Goal: Transaction & Acquisition: Purchase product/service

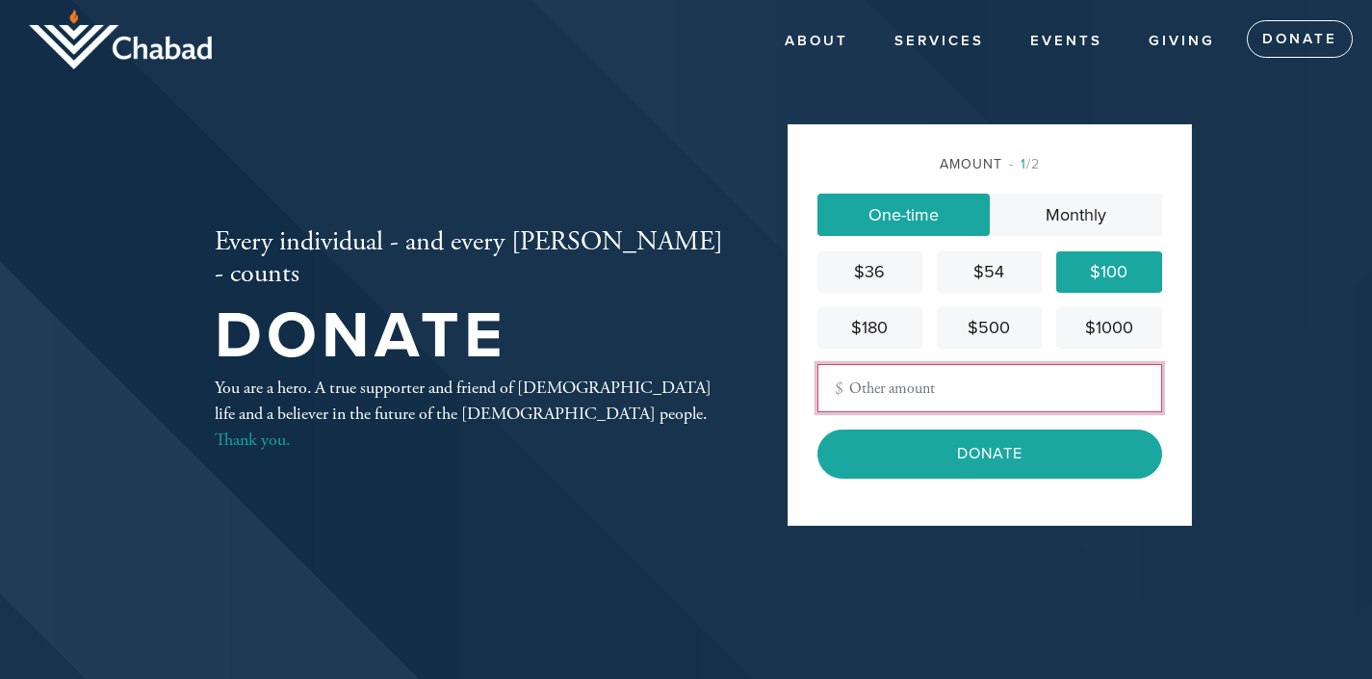
click at [916, 396] on input "Other Amount" at bounding box center [989, 388] width 345 height 48
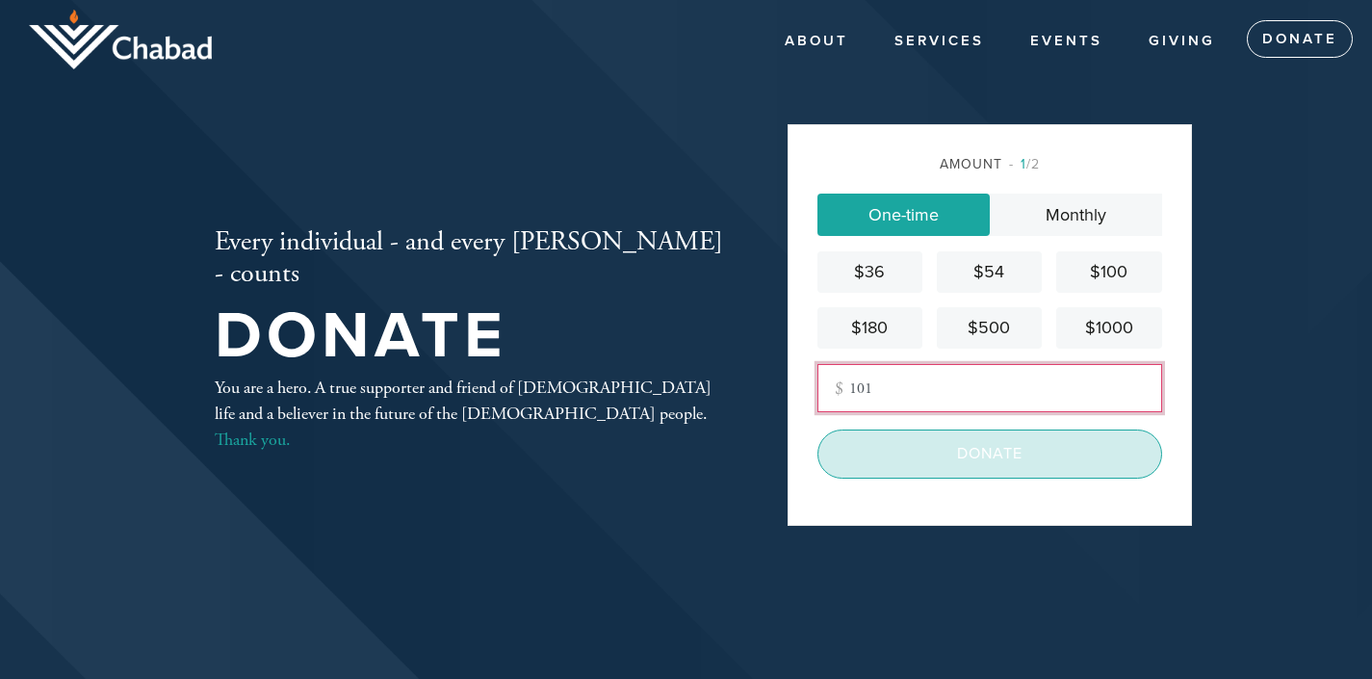
type input "101"
click at [961, 447] on input "Donate" at bounding box center [989, 453] width 345 height 48
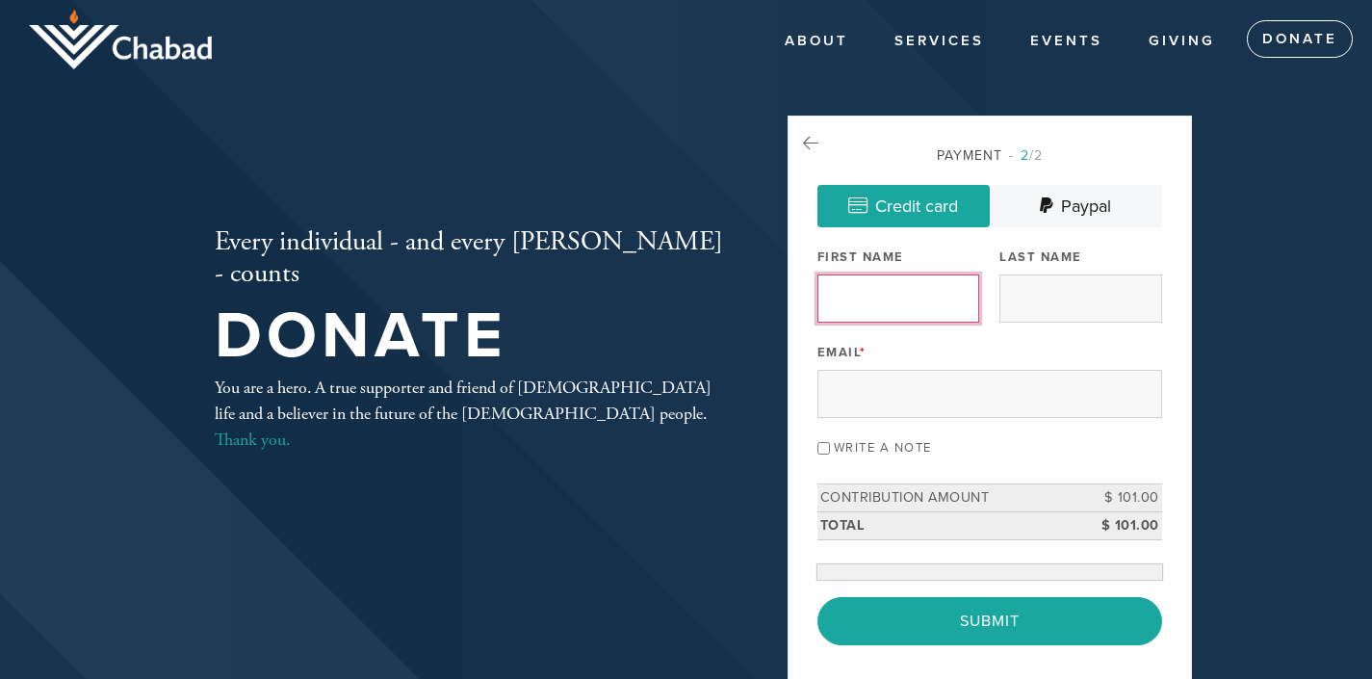
click at [923, 305] on input "First Name" at bounding box center [898, 298] width 162 height 48
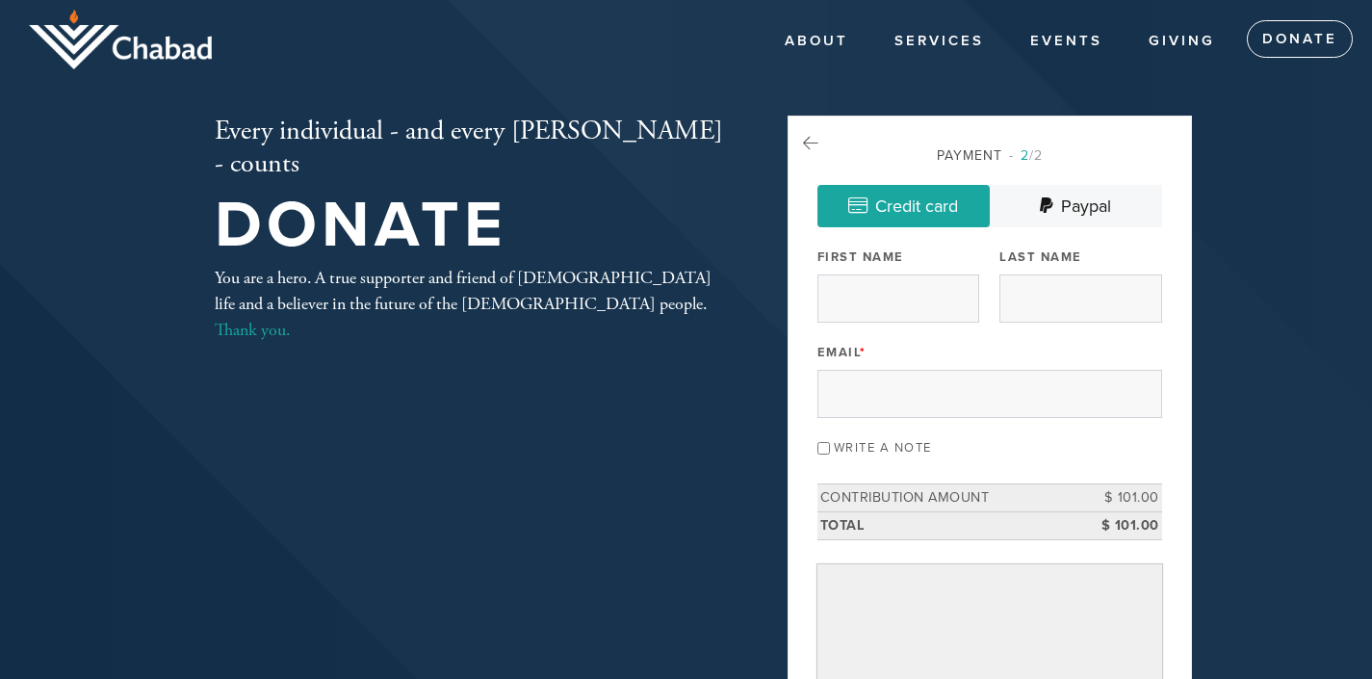
click at [1163, 204] on div "Payment 2 /2 Credit card [GEOGRAPHIC_DATA] Payment Processor Pay Later Credit C…" at bounding box center [989, 509] width 404 height 789
click at [937, 312] on input "First Name" at bounding box center [898, 298] width 162 height 48
type input "[PERSON_NAME]"
type input "[EMAIL_ADDRESS][DOMAIN_NAME]"
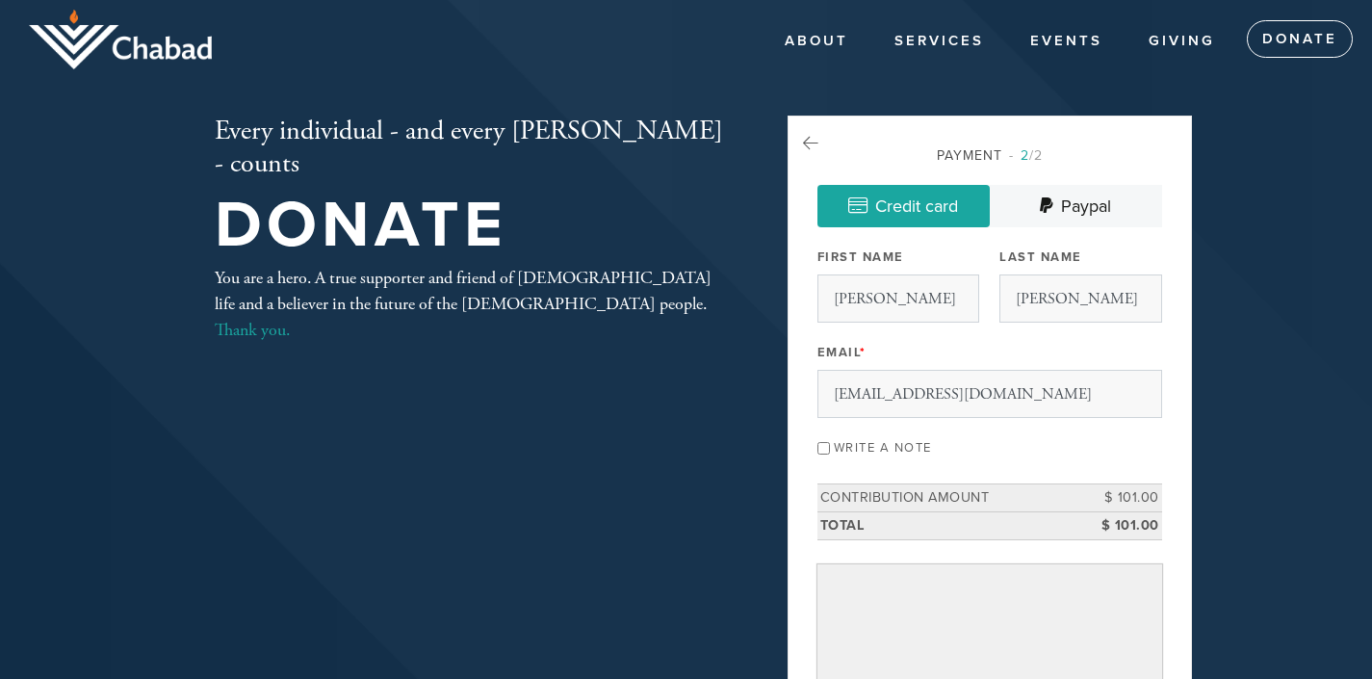
click at [821, 448] on input "Write a note" at bounding box center [823, 448] width 13 height 13
checkbox input "true"
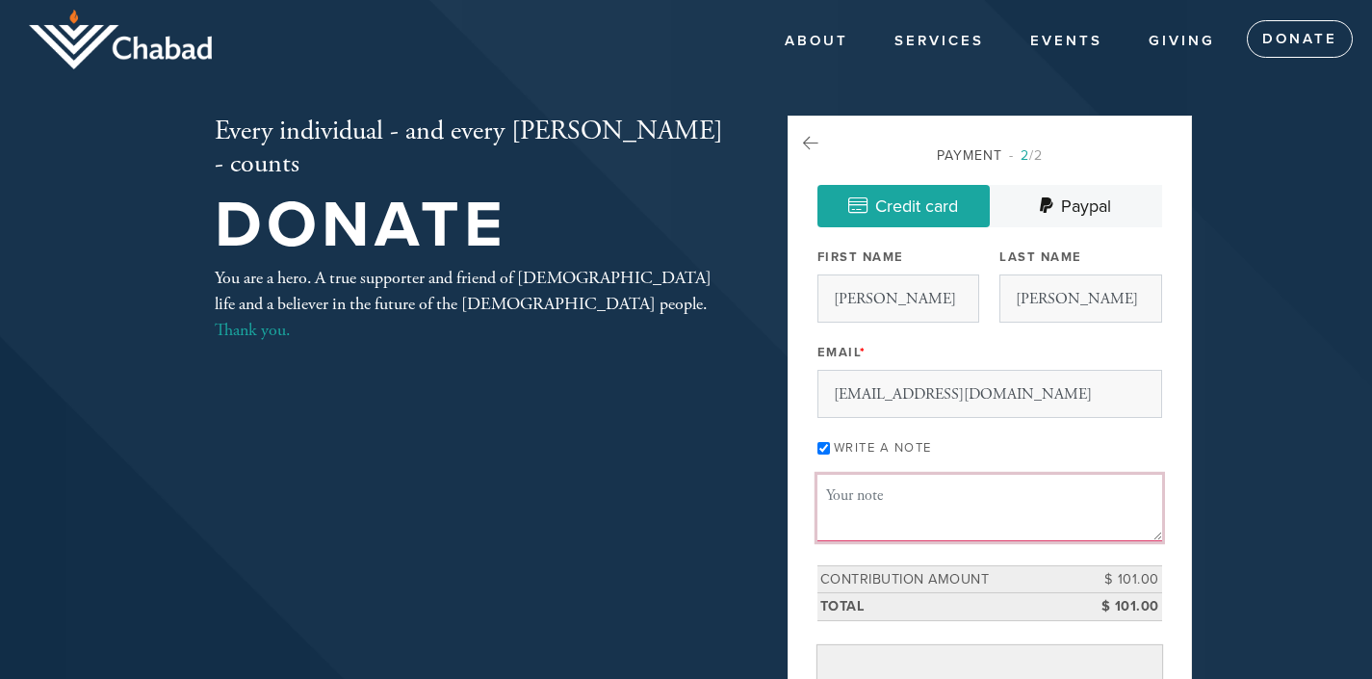
click at [855, 504] on textarea "Message or dedication" at bounding box center [989, 507] width 345 height 65
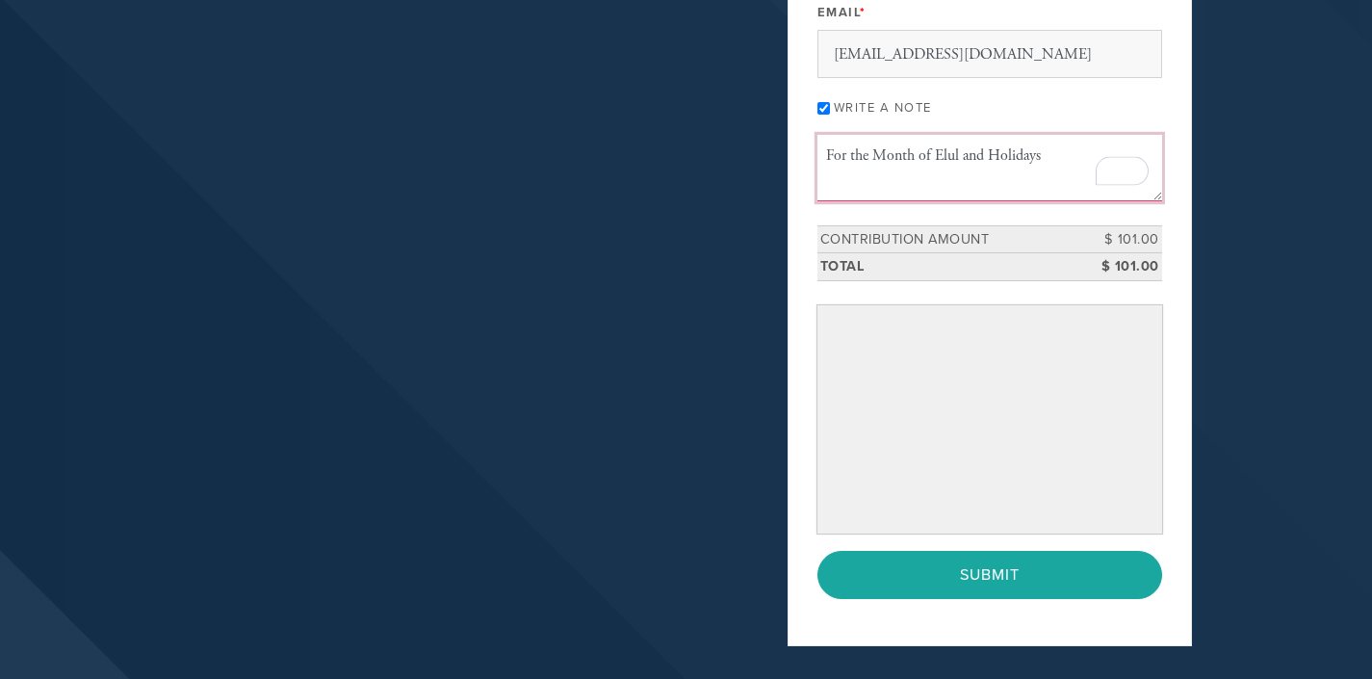
scroll to position [385, 0]
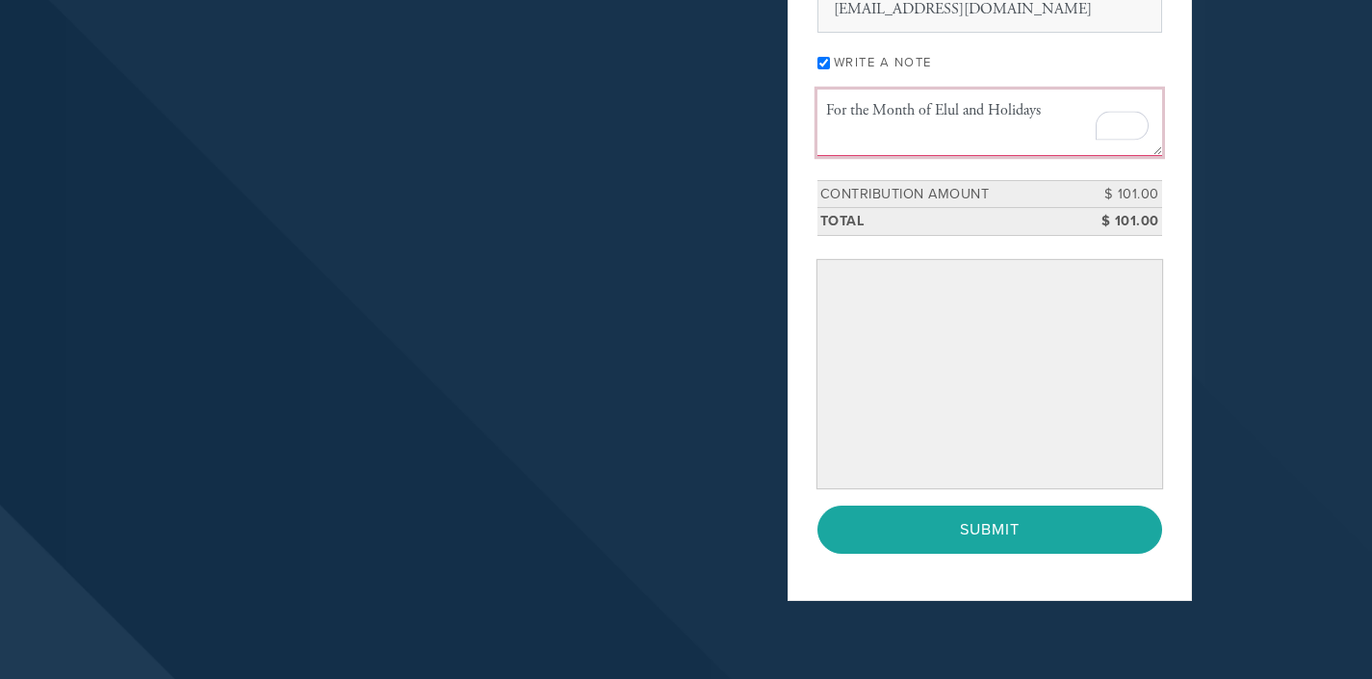
type textarea "For the Month of Elul and Holidays"
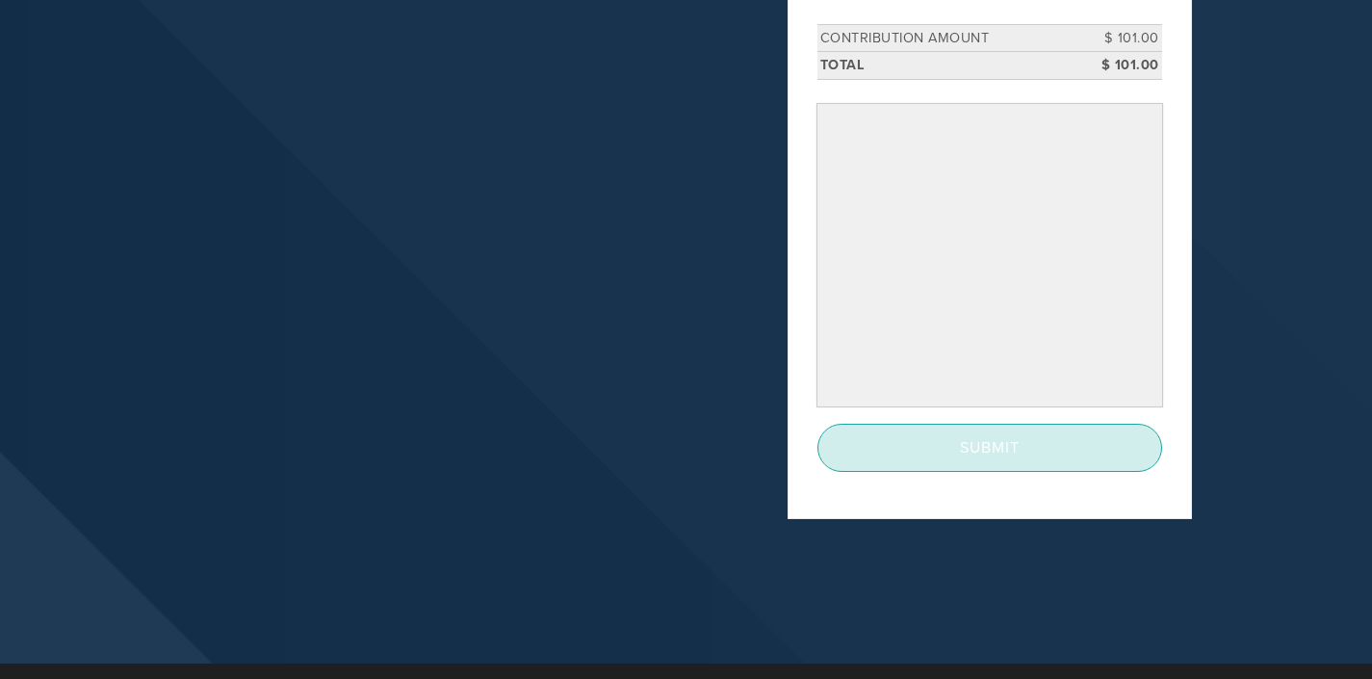
scroll to position [577, 0]
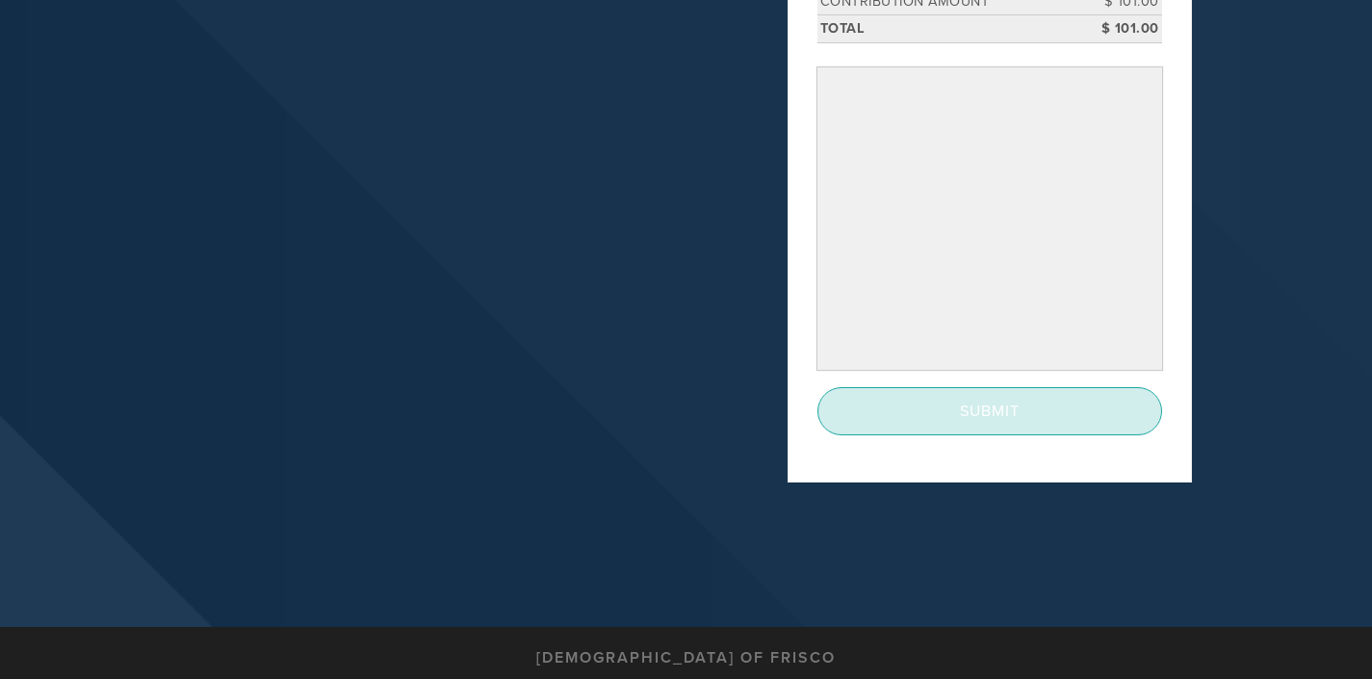
click at [986, 421] on input "Submit" at bounding box center [989, 411] width 345 height 48
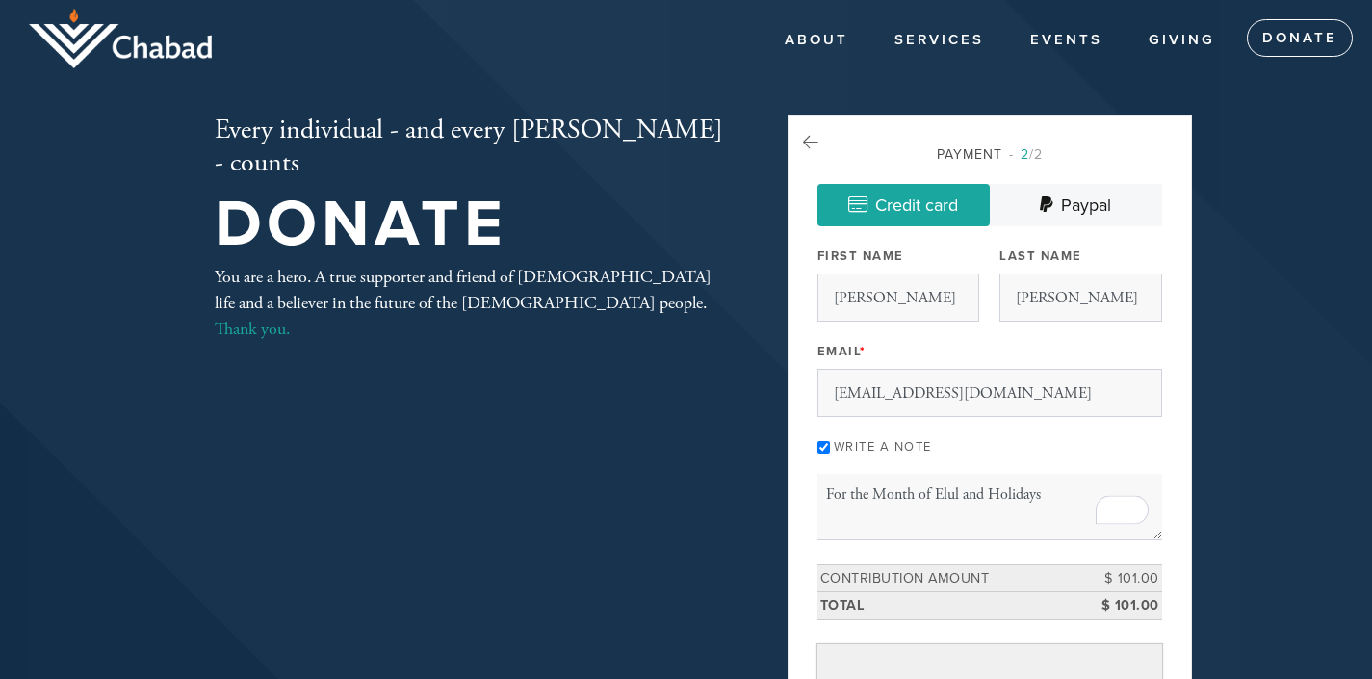
scroll to position [0, 0]
